Goal: Find specific page/section: Find specific page/section

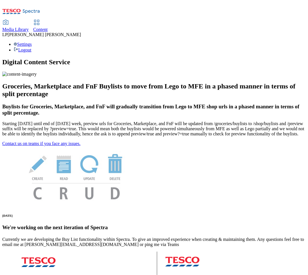
click at [29, 27] on span "Media Library" at bounding box center [15, 29] width 26 height 5
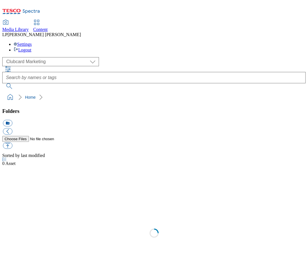
scroll to position [0, 0]
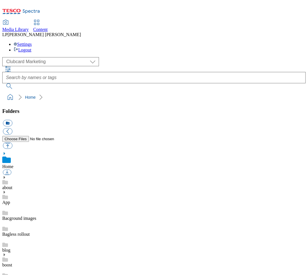
click at [21, 57] on div "( optional ) Clubcard Marketing Demo Dotcom UK Emails GHS Marketing UK GHS Prod…" at bounding box center [153, 61] width 303 height 9
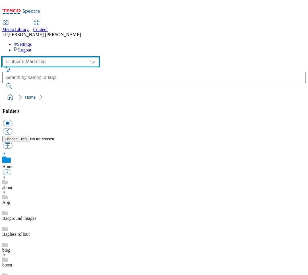
click at [20, 57] on select "Clubcard Marketing Demo Dotcom UK Emails GHS Marketing UK GHS Product UK GHS RO…" at bounding box center [50, 61] width 97 height 9
select select "flare-ghs-roi"
click at [4, 57] on select "Clubcard Marketing Demo Dotcom UK Emails GHS Marketing UK GHS Product UK GHS RO…" at bounding box center [50, 61] width 97 height 9
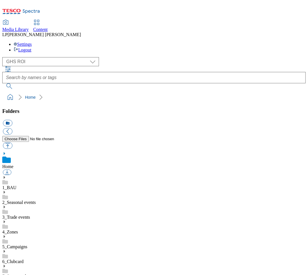
click at [14, 175] on div "1_BAU" at bounding box center [153, 182] width 303 height 15
click at [5, 170] on use at bounding box center [4, 171] width 1 height 3
click at [6, 234] on icon at bounding box center [4, 236] width 4 height 4
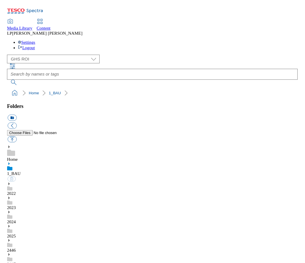
scroll to position [320, 0]
